Goal: Entertainment & Leisure: Consume media (video, audio)

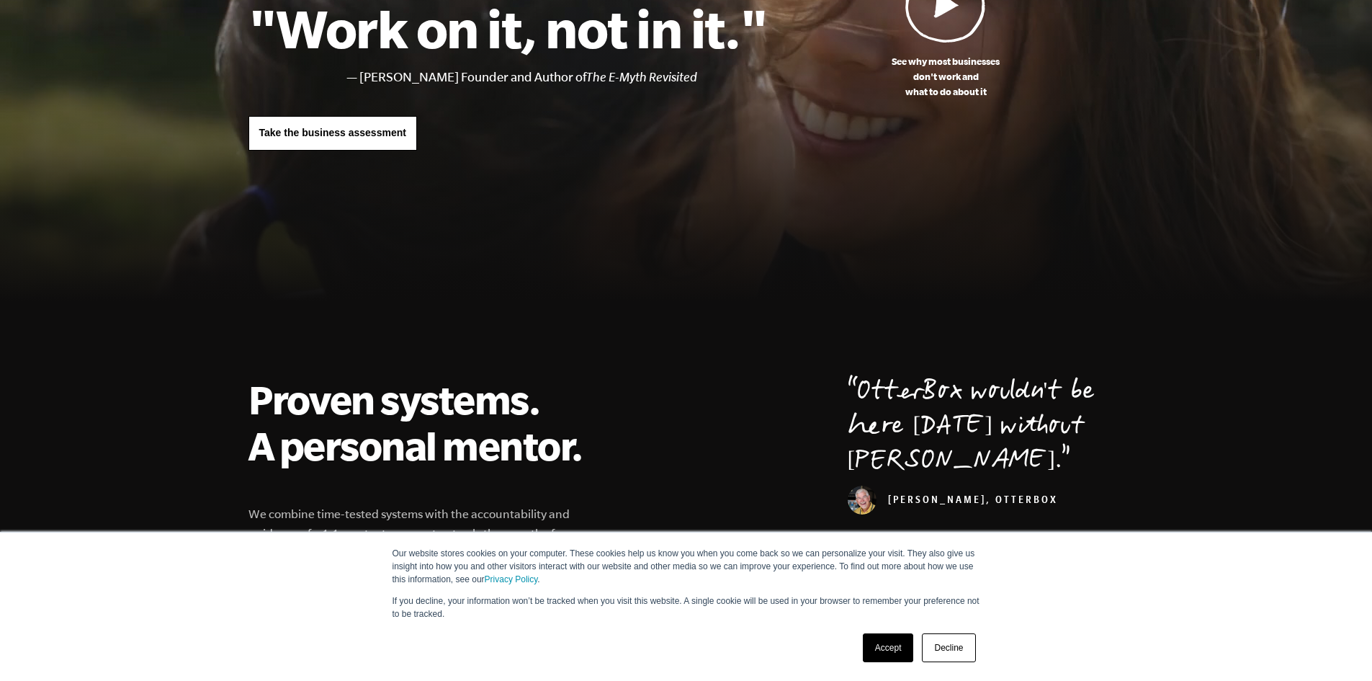
scroll to position [216, 0]
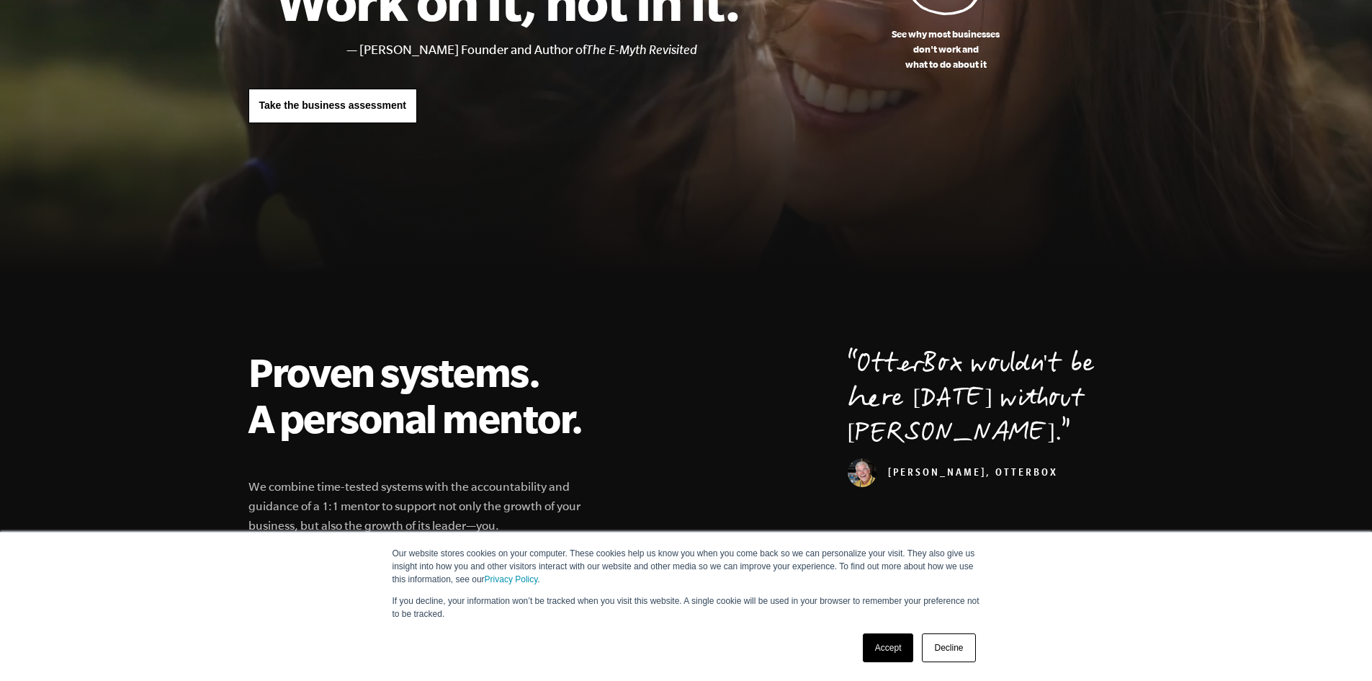
click at [895, 651] on link "Accept" at bounding box center [888, 647] width 51 height 29
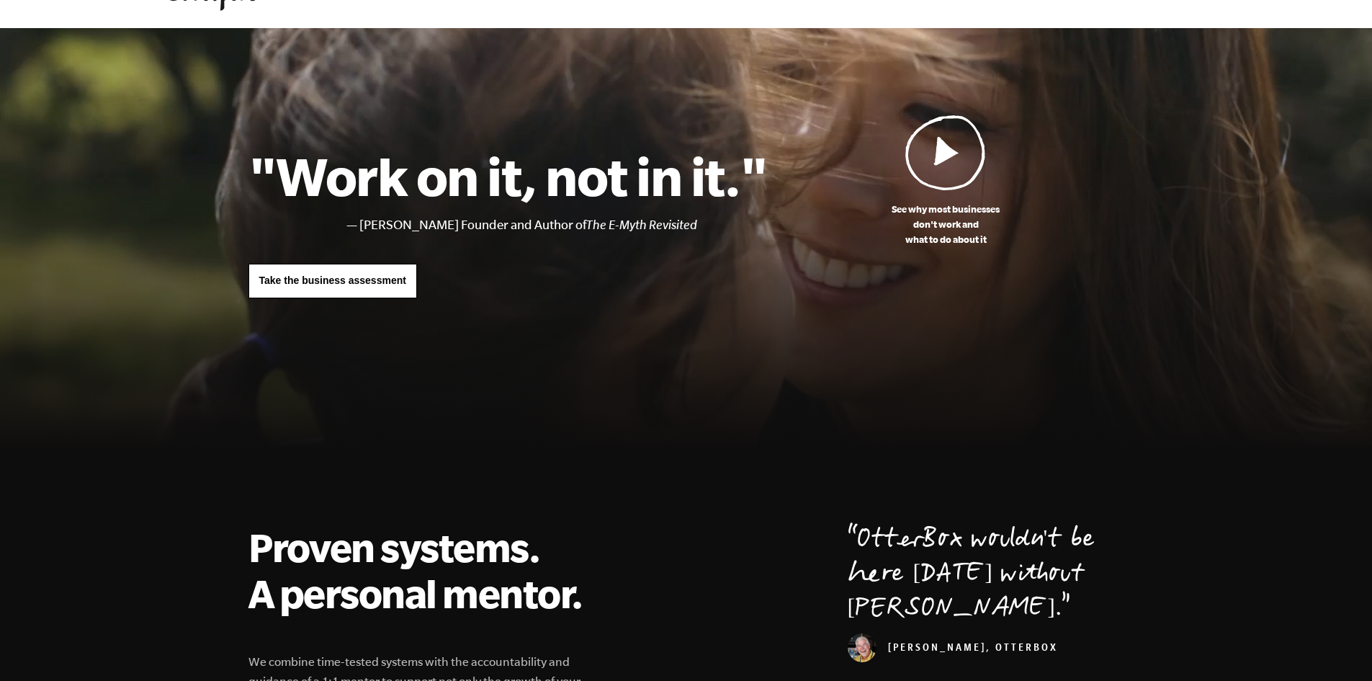
scroll to position [0, 0]
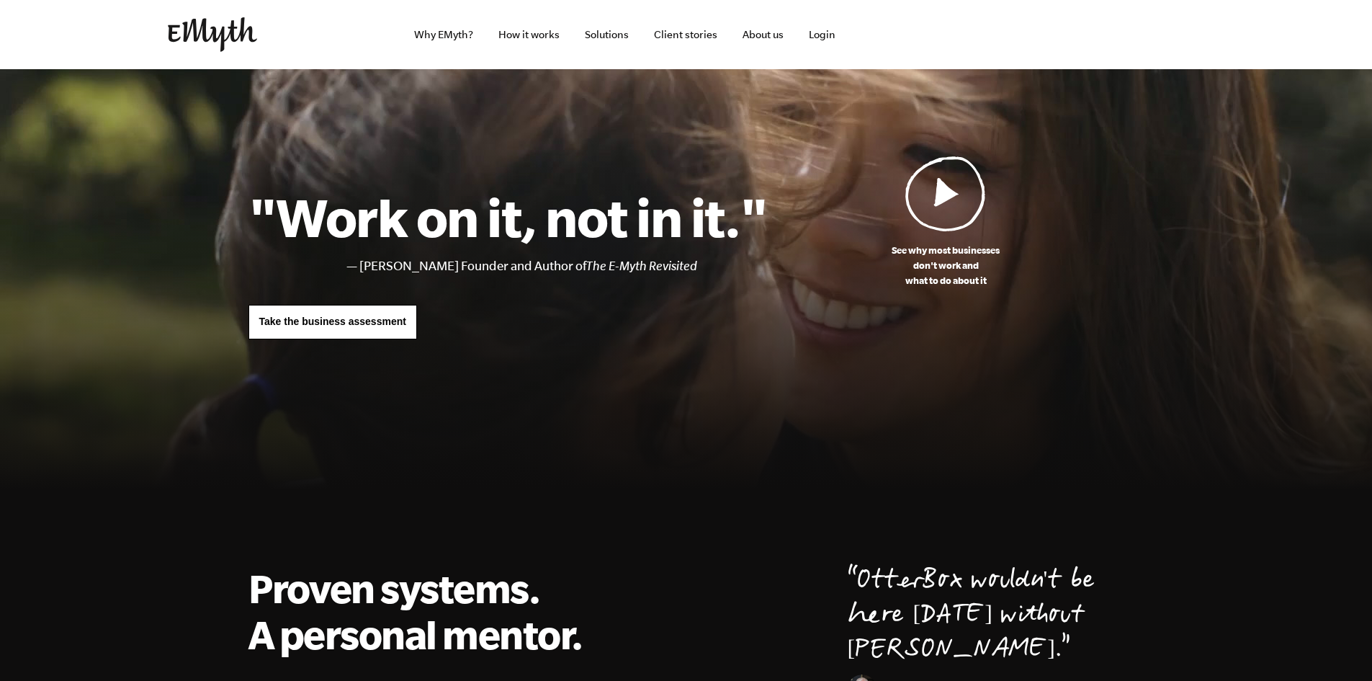
click at [971, 201] on img at bounding box center [945, 194] width 81 height 76
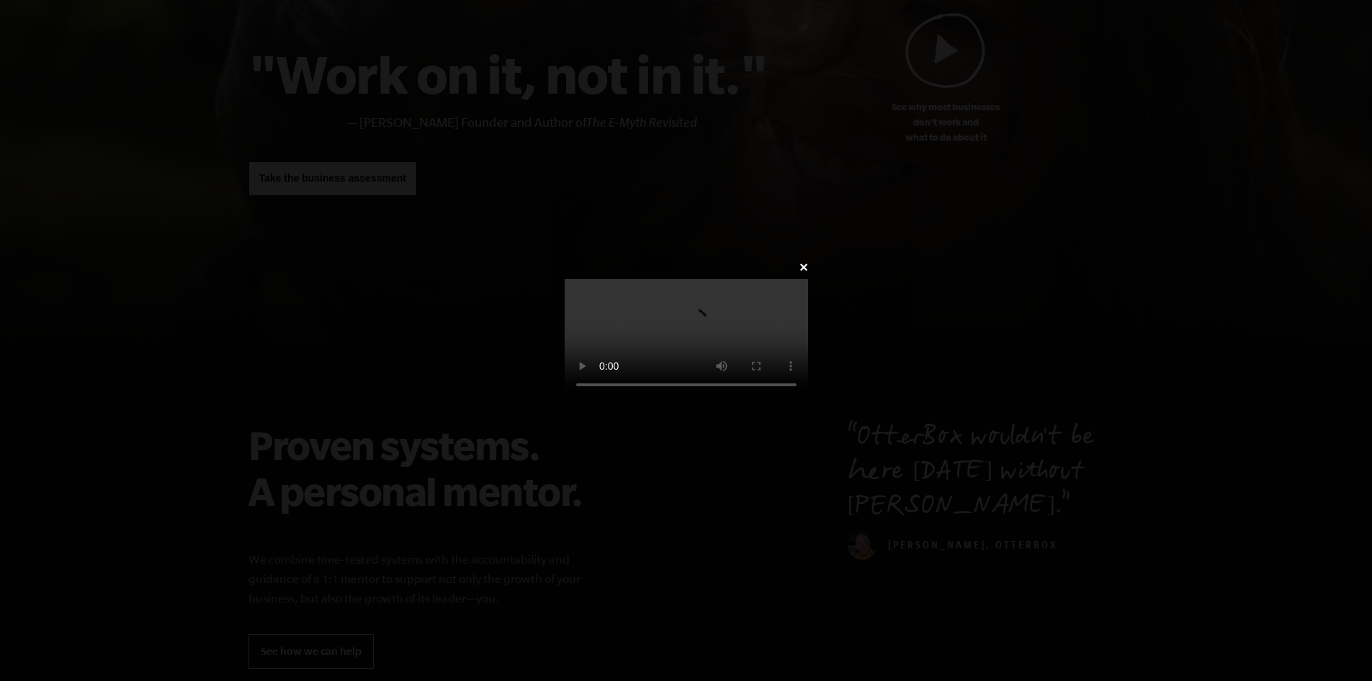
scroll to position [144, 0]
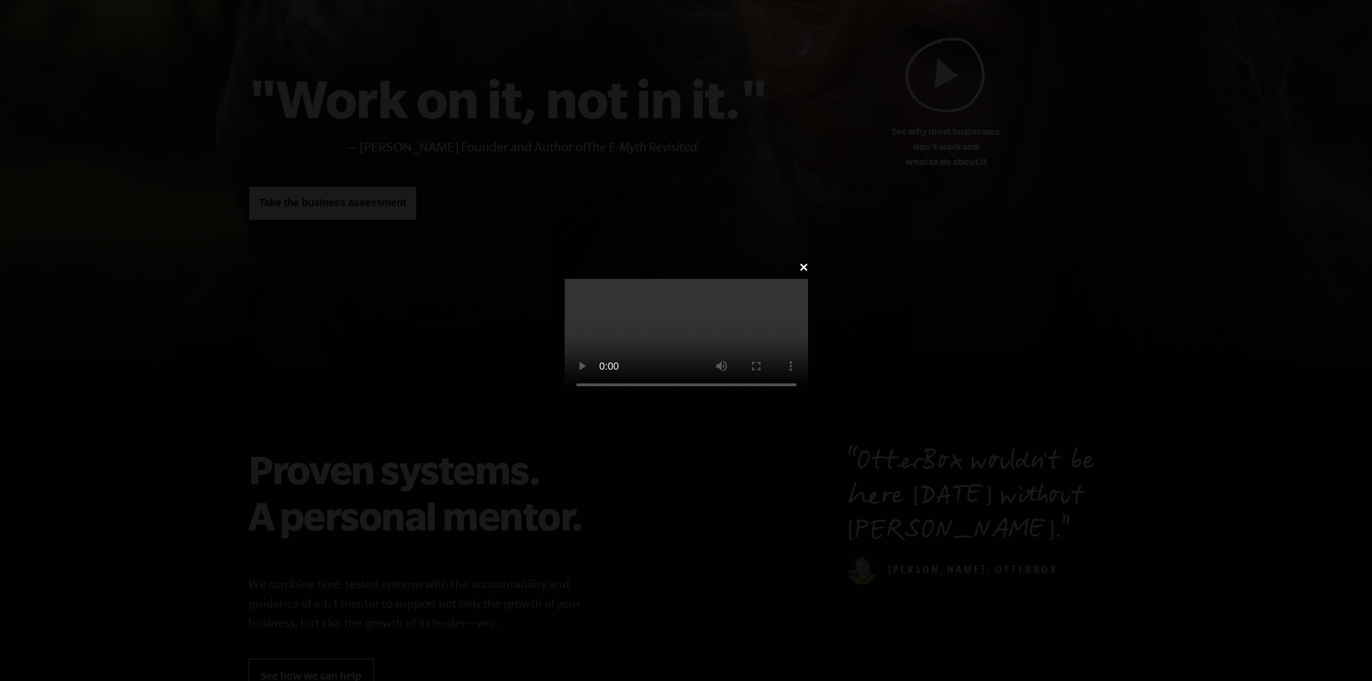
scroll to position [360, 0]
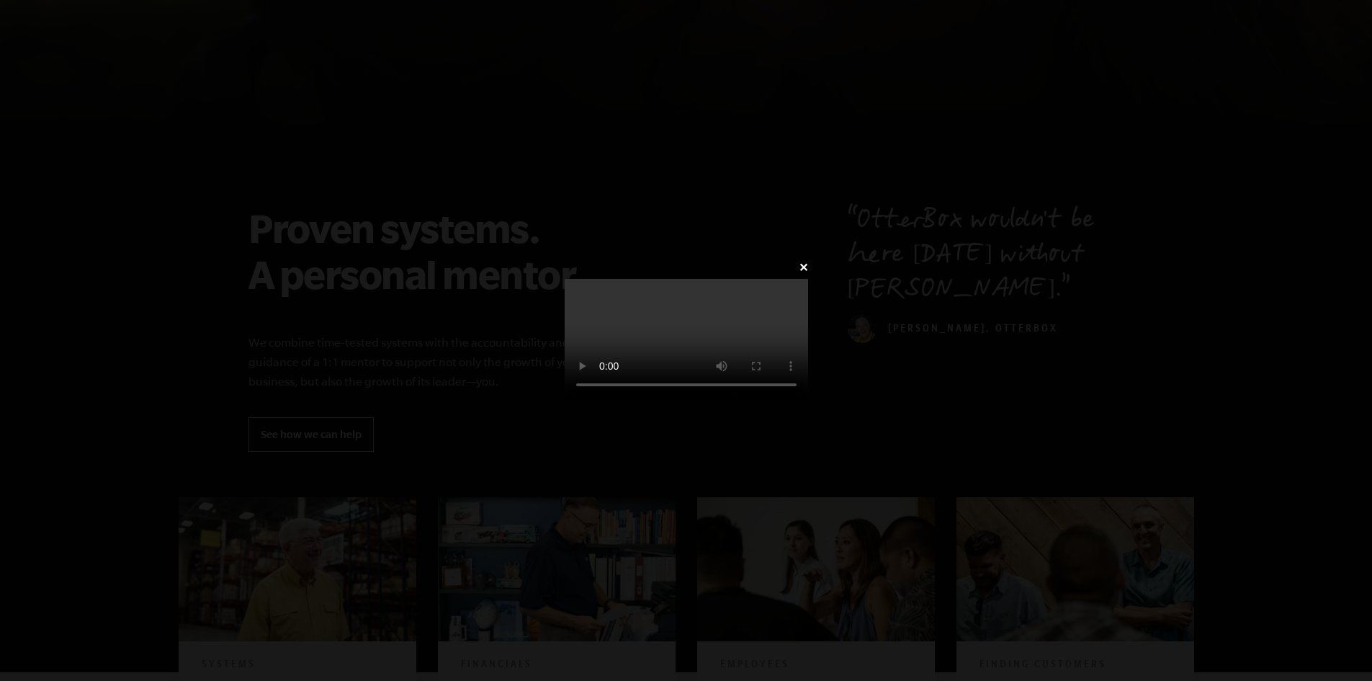
click at [652, 331] on video at bounding box center [686, 340] width 243 height 122
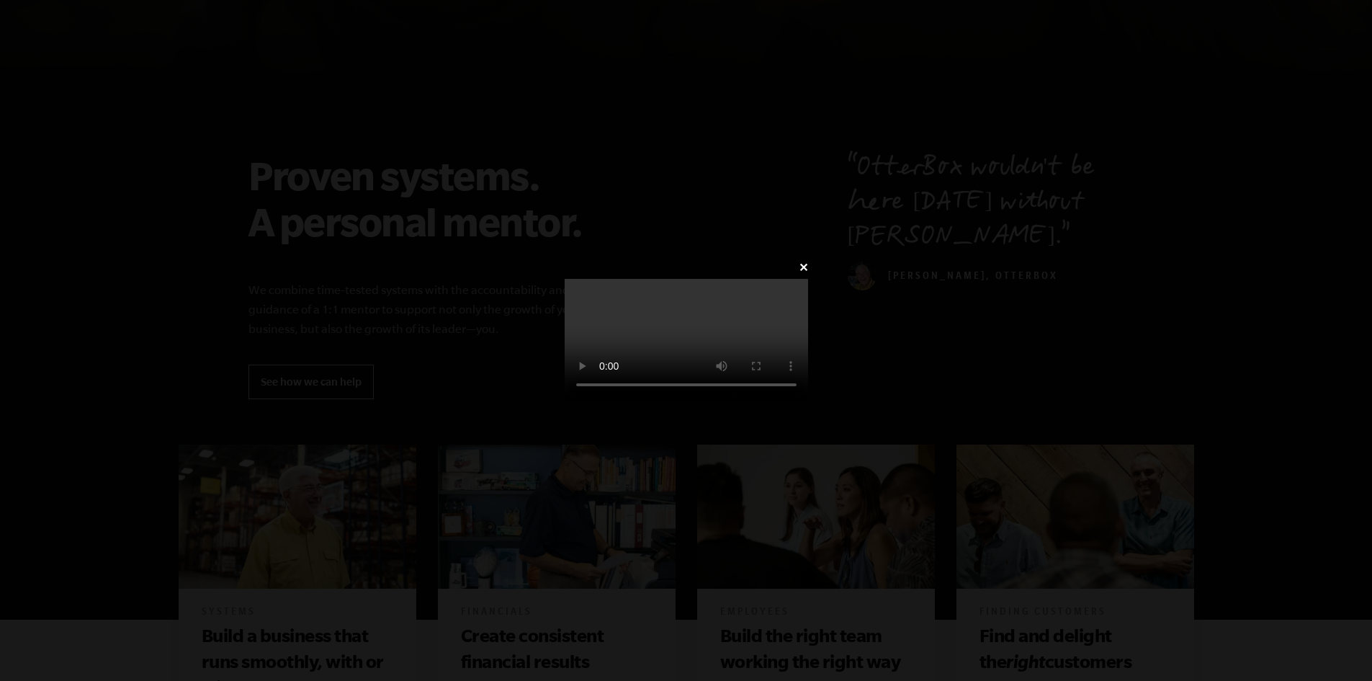
scroll to position [576, 0]
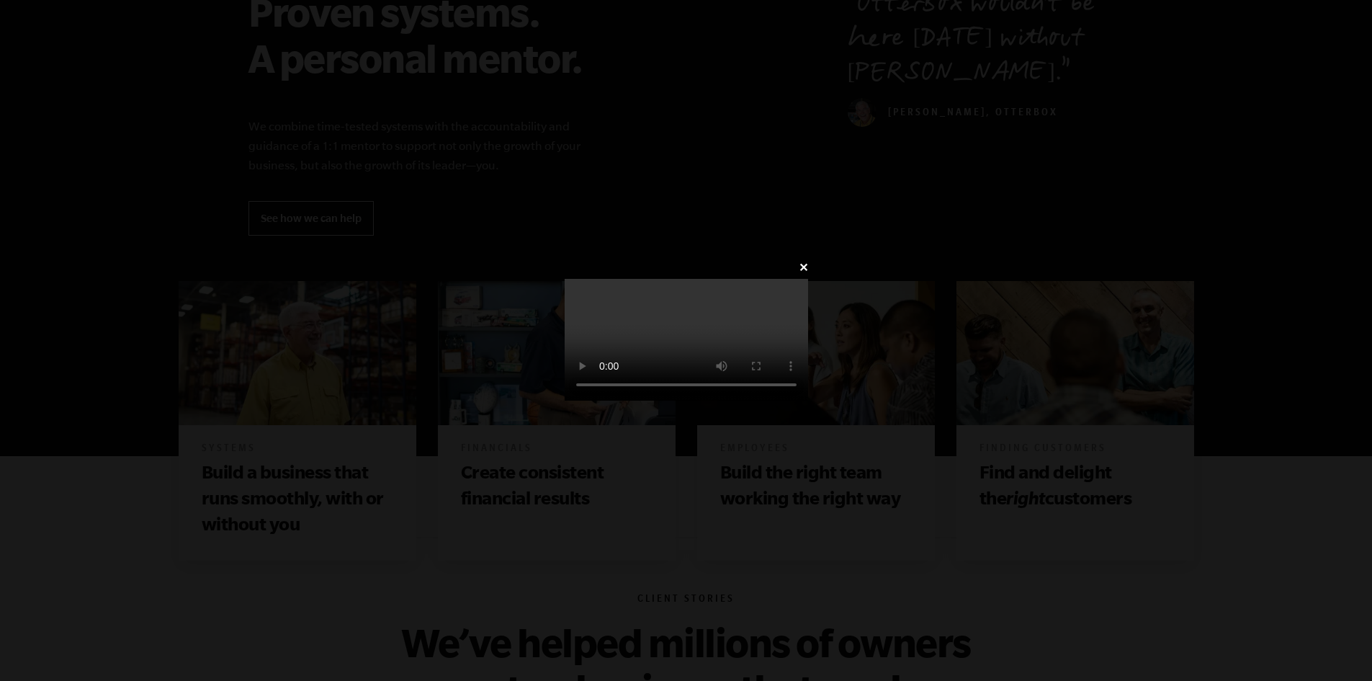
click at [808, 382] on video at bounding box center [686, 340] width 243 height 122
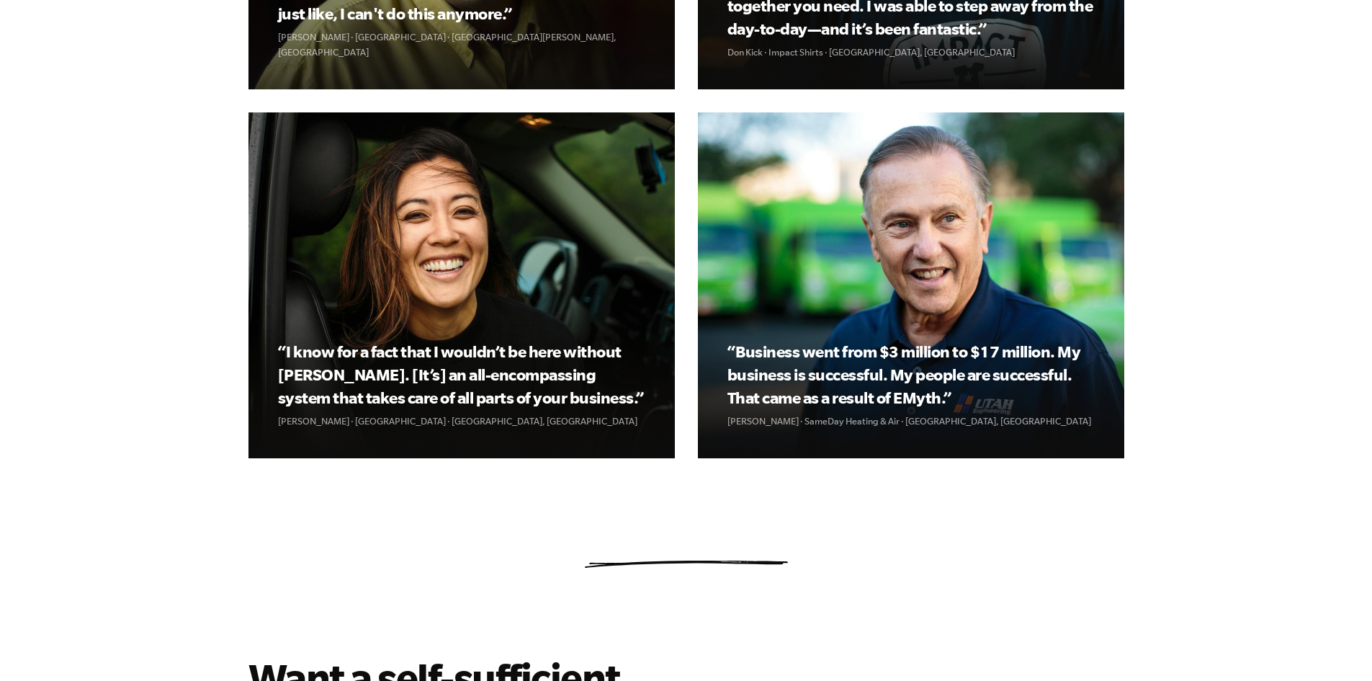
scroll to position [1945, 0]
